Goal: Navigation & Orientation: Find specific page/section

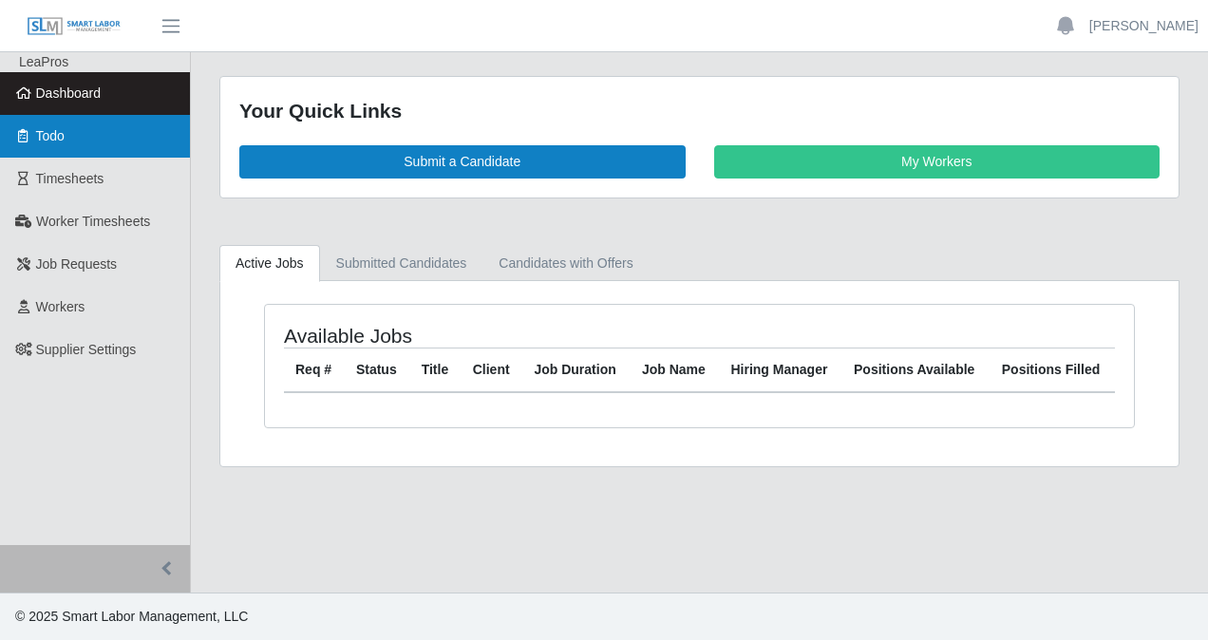
click at [57, 136] on span "Todo" at bounding box center [50, 135] width 28 height 15
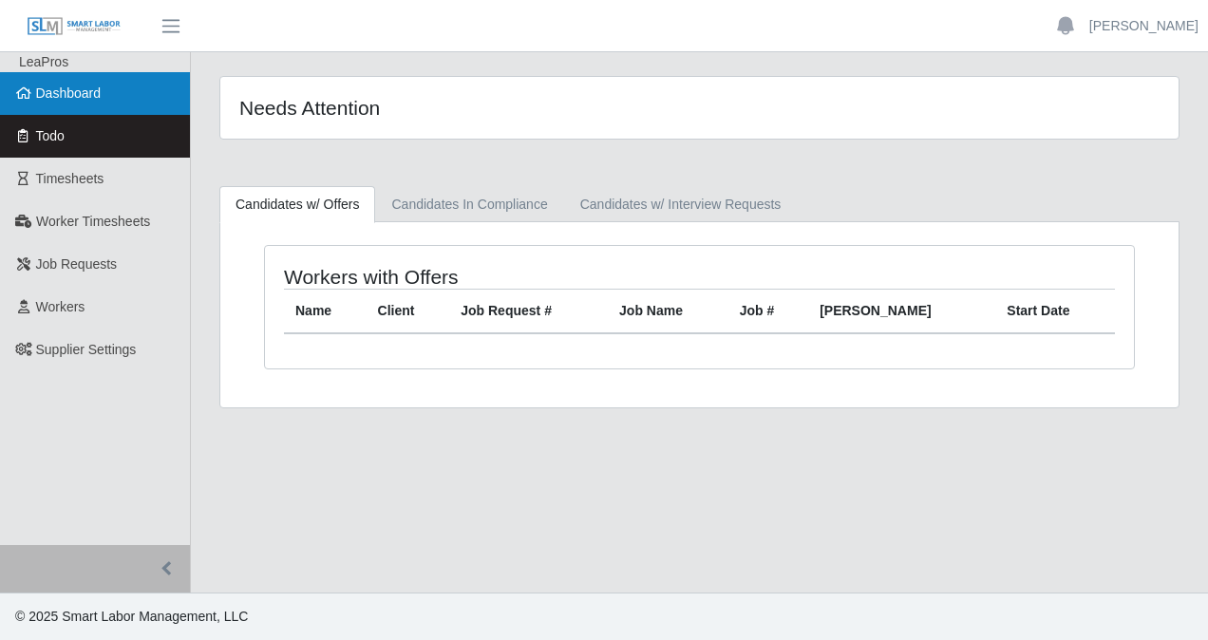
click at [74, 88] on span "Dashboard" at bounding box center [69, 92] width 66 height 15
